Goal: Find specific page/section: Find specific page/section

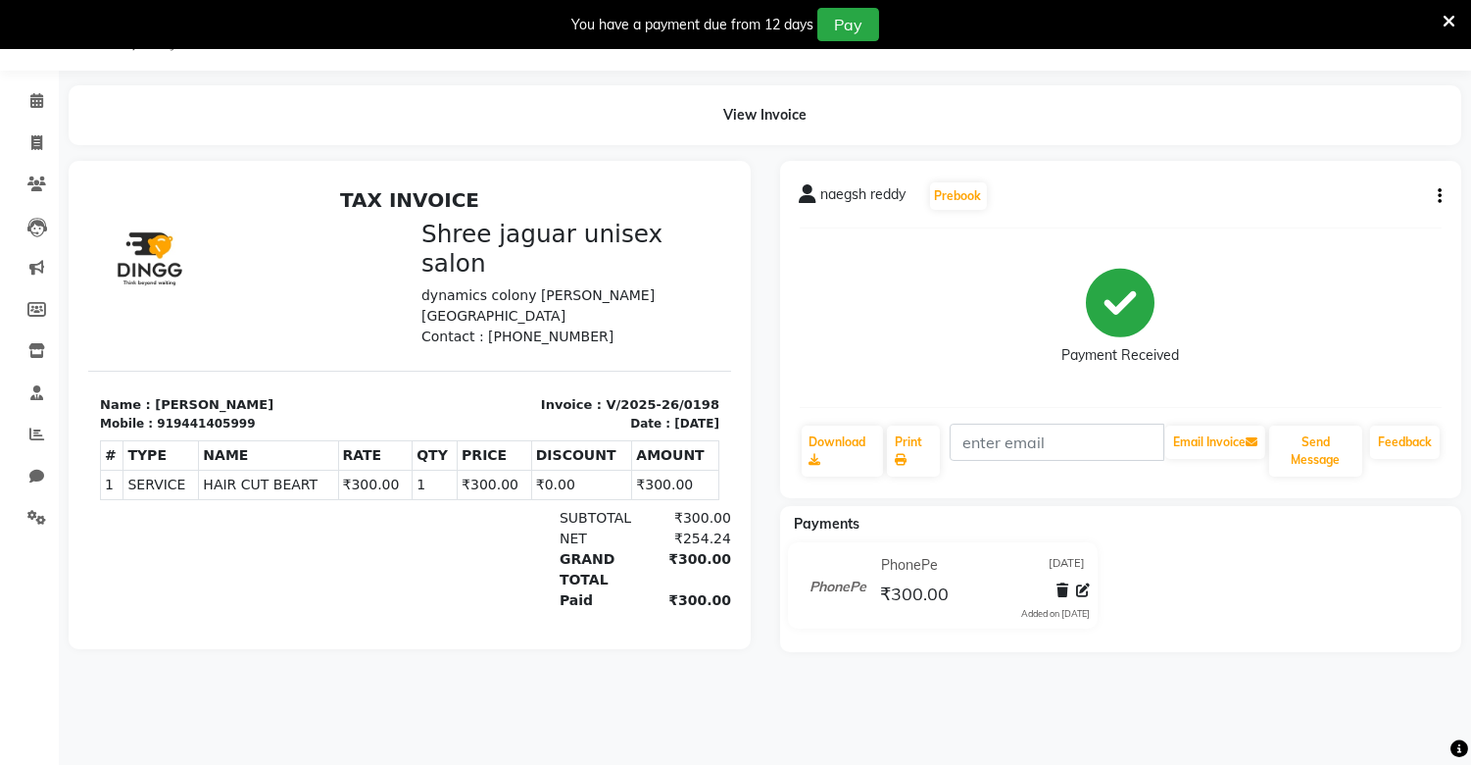
click at [1003, 497] on div "naegsh reddy Prebook Payment Received Download Print Email Invoice Send Message…" at bounding box center [1121, 329] width 682 height 337
click at [26, 472] on span at bounding box center [37, 477] width 34 height 23
select select "100"
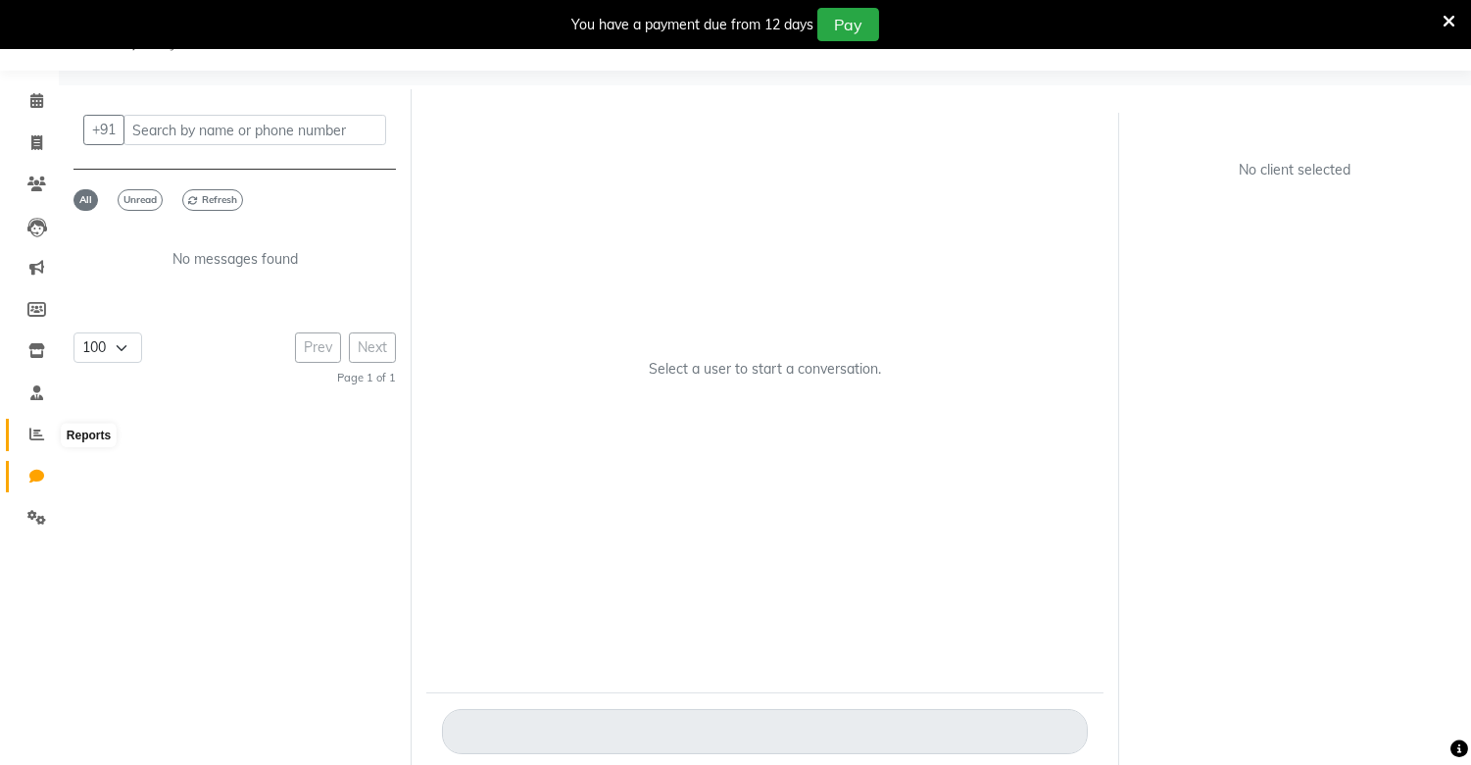
click at [42, 428] on icon at bounding box center [36, 433] width 15 height 15
